Goal: Transaction & Acquisition: Download file/media

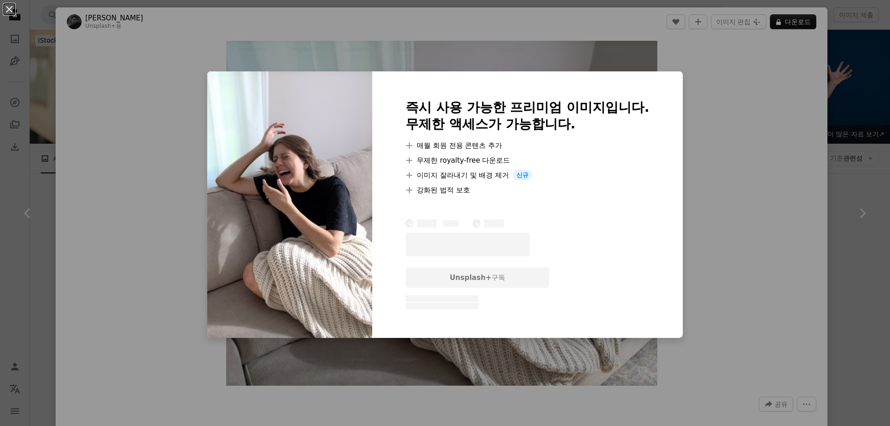
scroll to position [1807, 0]
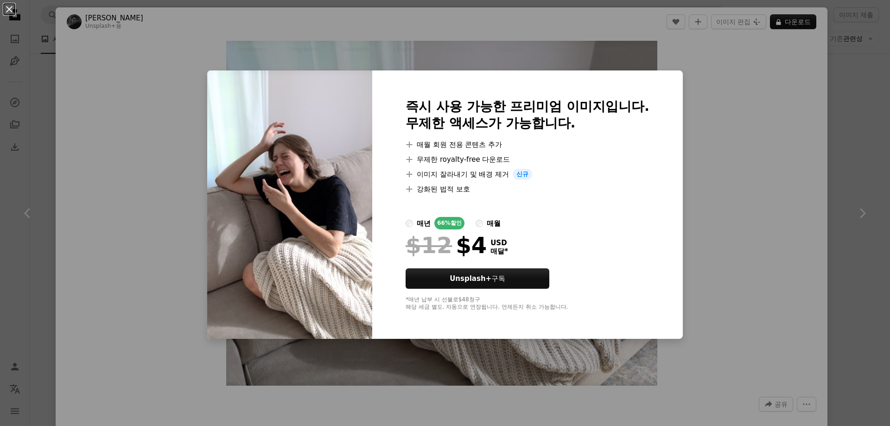
click at [9, 11] on button "An X shape" at bounding box center [9, 9] width 11 height 11
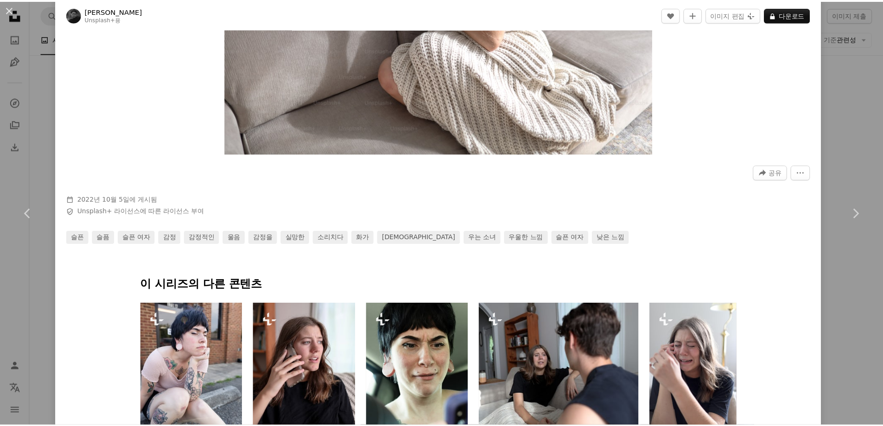
scroll to position [463, 0]
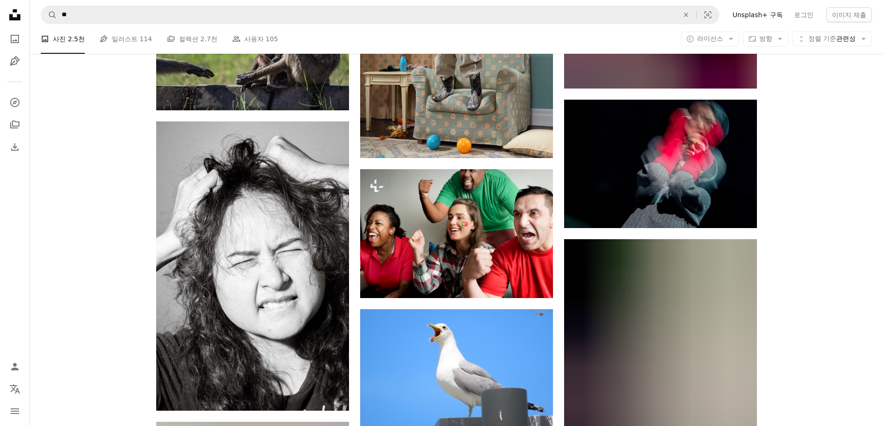
scroll to position [10286, 0]
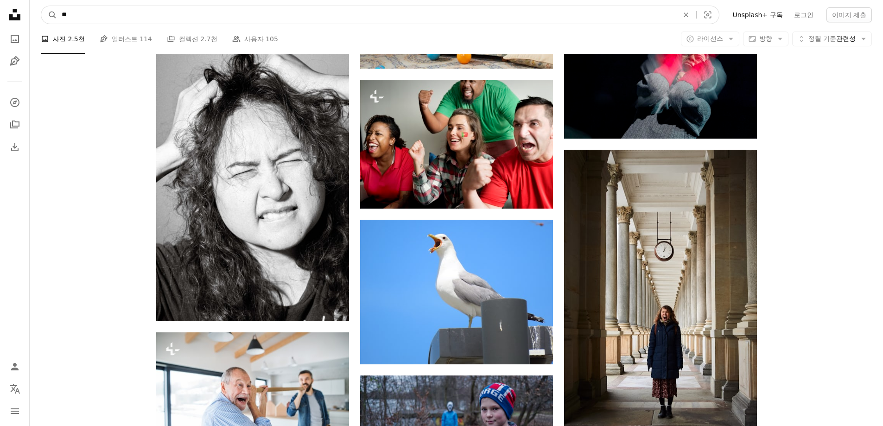
drag, startPoint x: 144, startPoint y: 11, endPoint x: 0, endPoint y: 12, distance: 144.1
type input "***"
click button "A magnifying glass" at bounding box center [49, 15] width 16 height 18
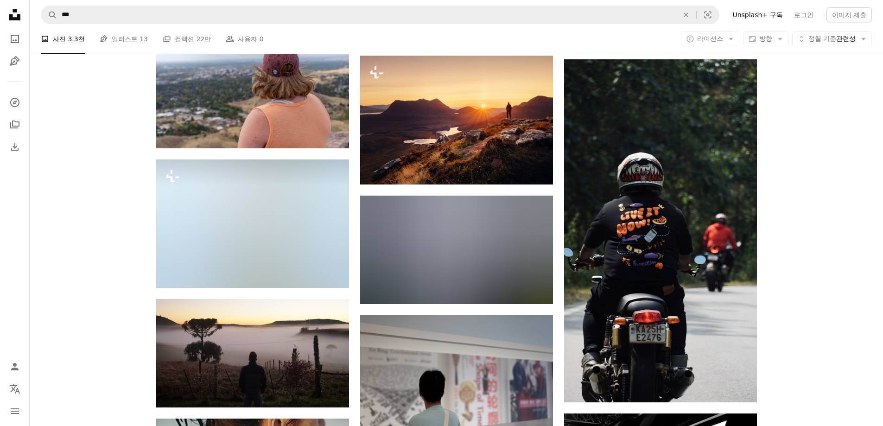
scroll to position [4541, 0]
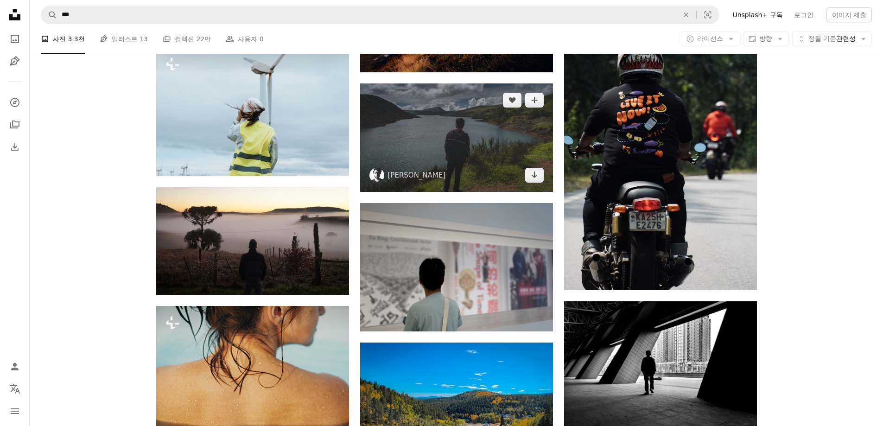
click at [515, 135] on img at bounding box center [456, 137] width 193 height 108
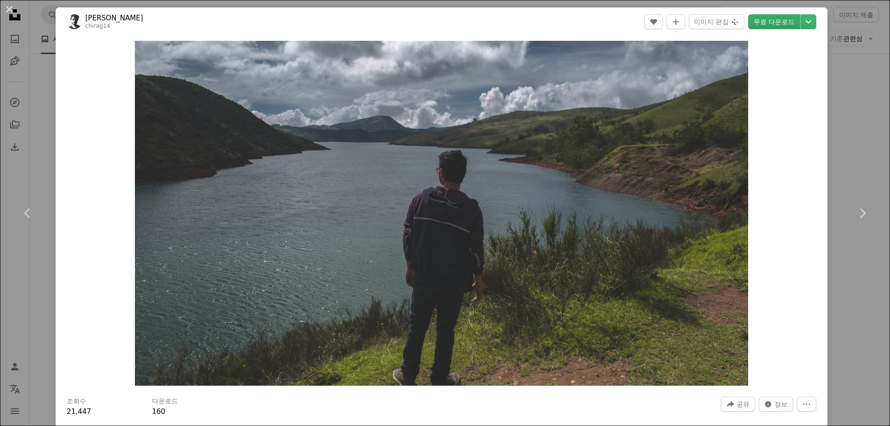
click at [772, 21] on link "무료 다운로드" at bounding box center [774, 21] width 52 height 15
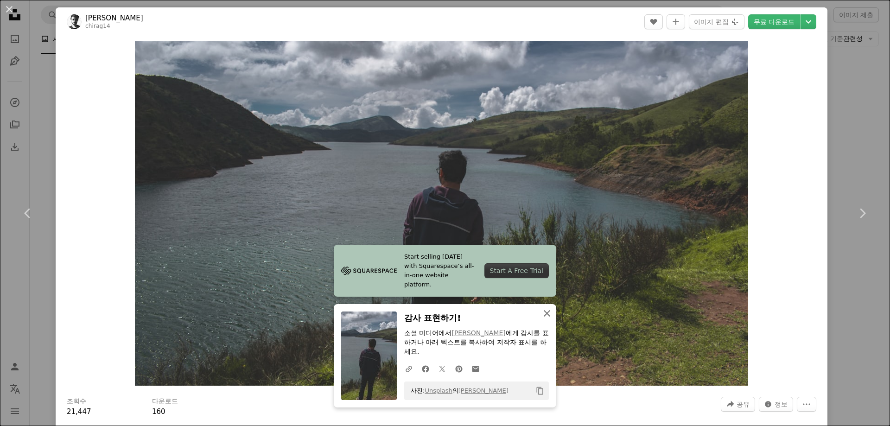
click at [541, 314] on icon "An X shape" at bounding box center [546, 313] width 11 height 11
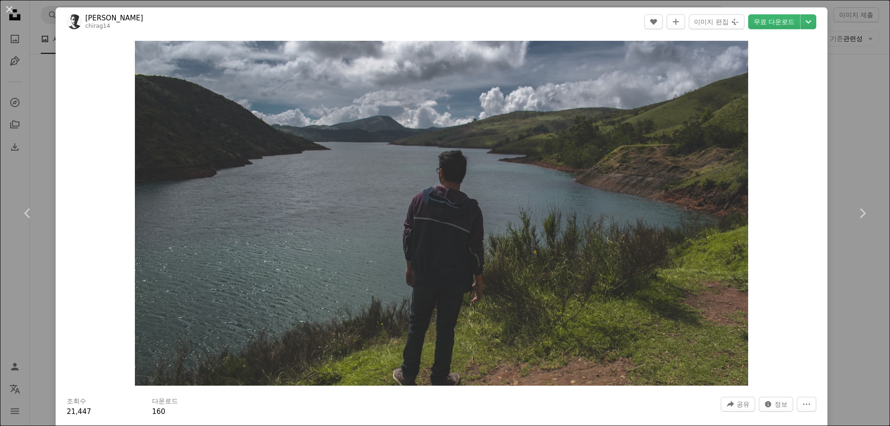
click at [827, 136] on div "An X shape Chevron left Chevron right Chirag Saini chirag14 A heart A plus sign…" at bounding box center [445, 213] width 890 height 426
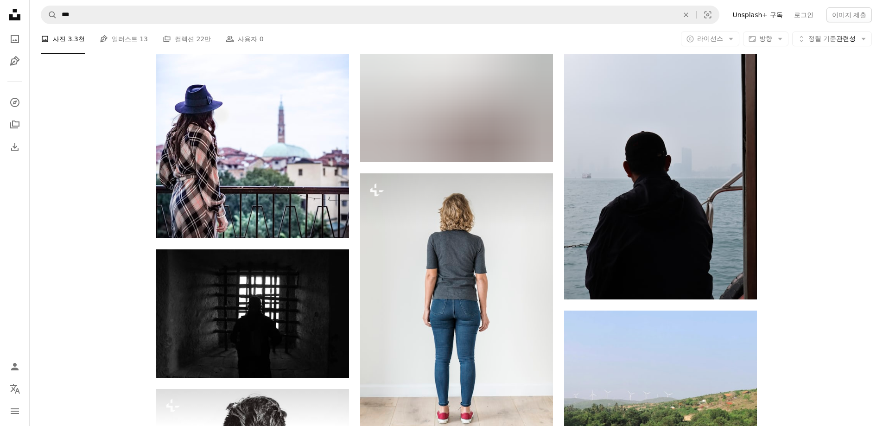
scroll to position [5282, 0]
